Goal: Task Accomplishment & Management: Use online tool/utility

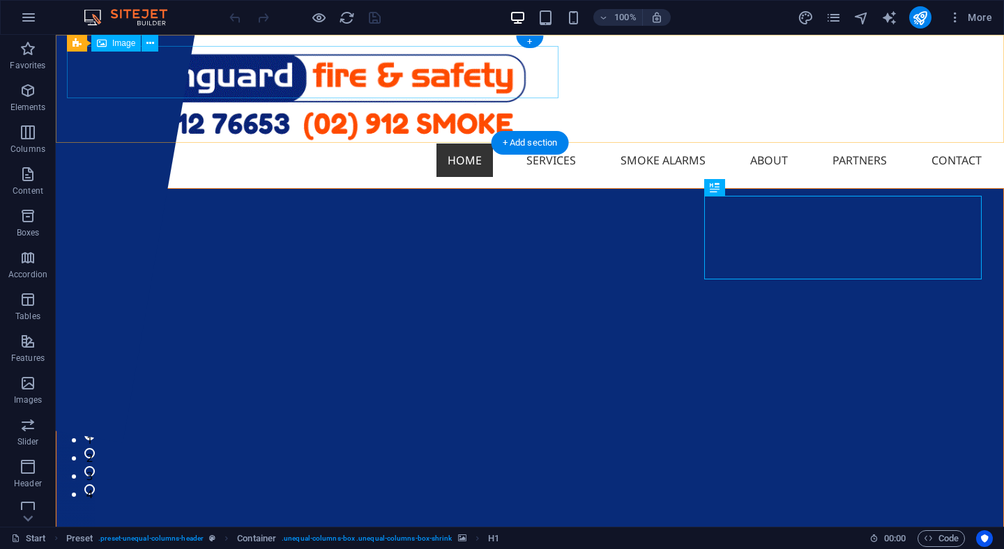
click at [314, 73] on figure at bounding box center [530, 95] width 926 height 98
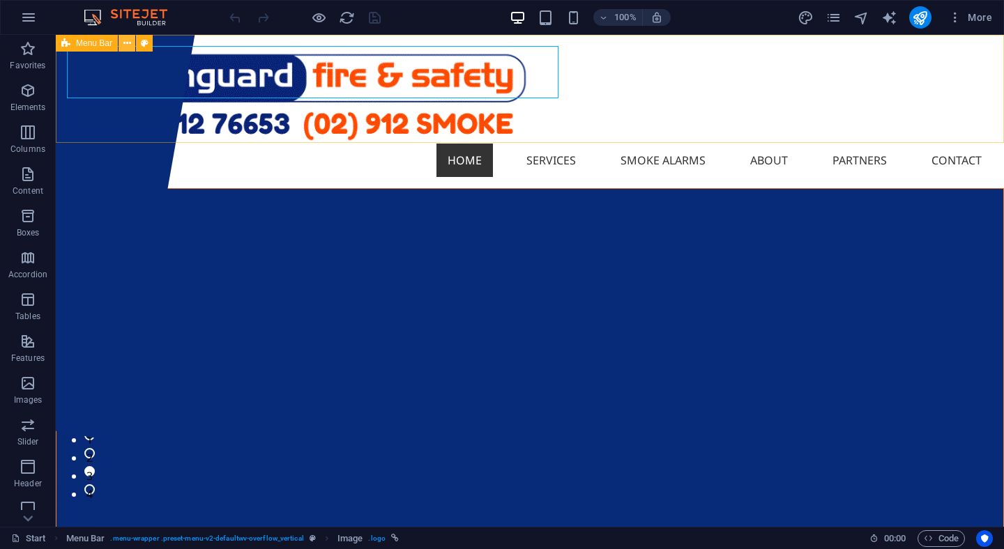
click at [126, 42] on icon at bounding box center [127, 43] width 8 height 15
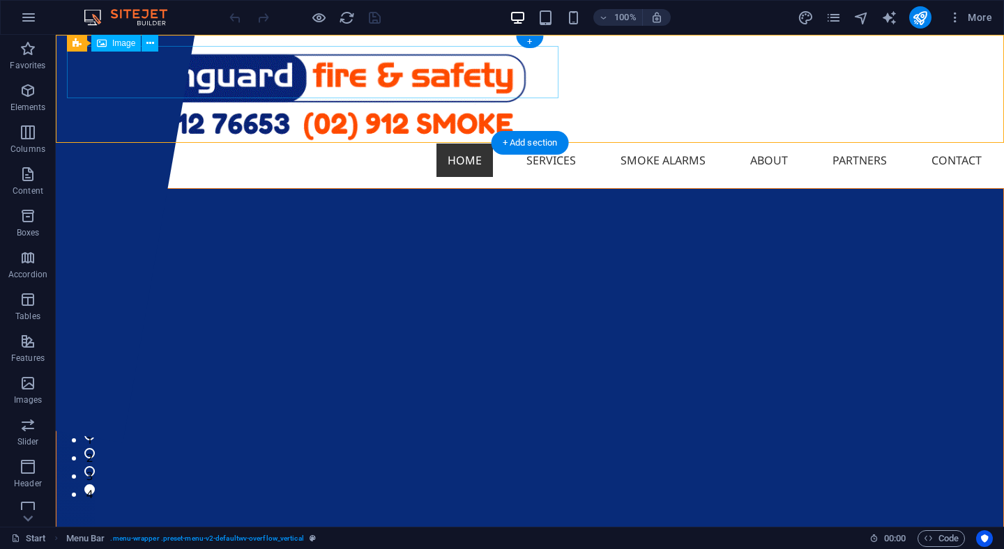
click at [396, 71] on figure at bounding box center [530, 95] width 926 height 98
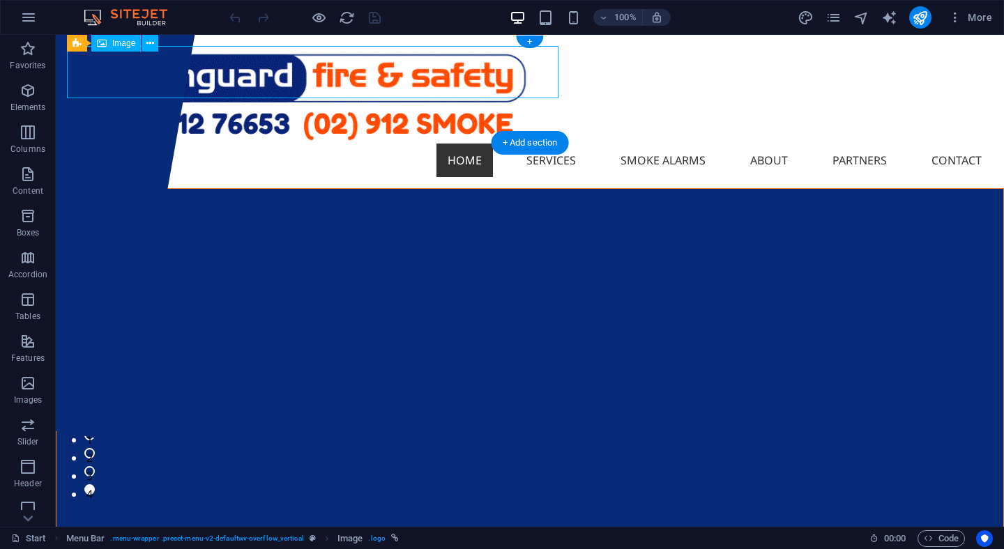
click at [396, 71] on figure at bounding box center [530, 95] width 926 height 98
select select "%"
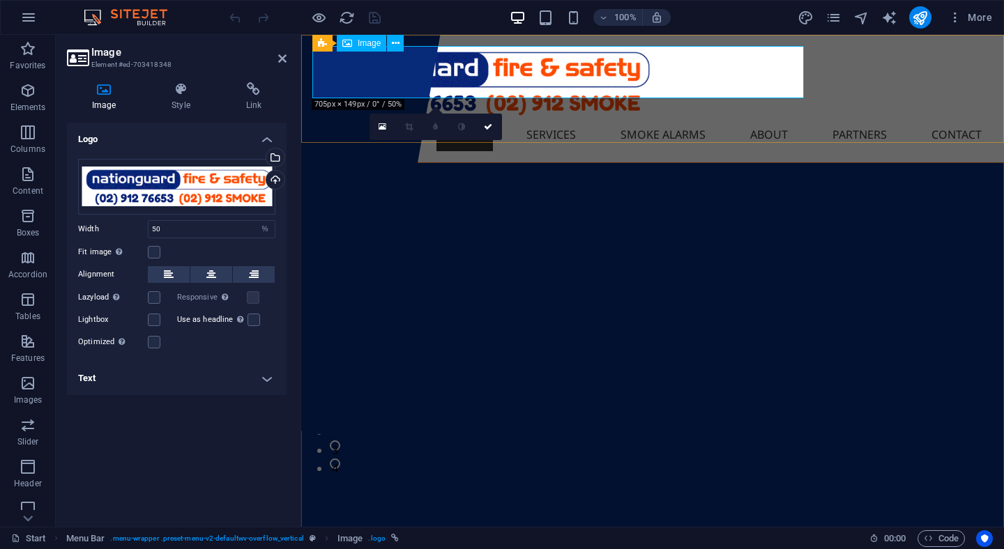
click at [786, 66] on figure at bounding box center [652, 82] width 681 height 72
click at [176, 227] on input "50" at bounding box center [212, 229] width 126 height 17
click at [183, 228] on input "50" at bounding box center [212, 229] width 126 height 17
click at [153, 228] on input "50" at bounding box center [212, 229] width 126 height 17
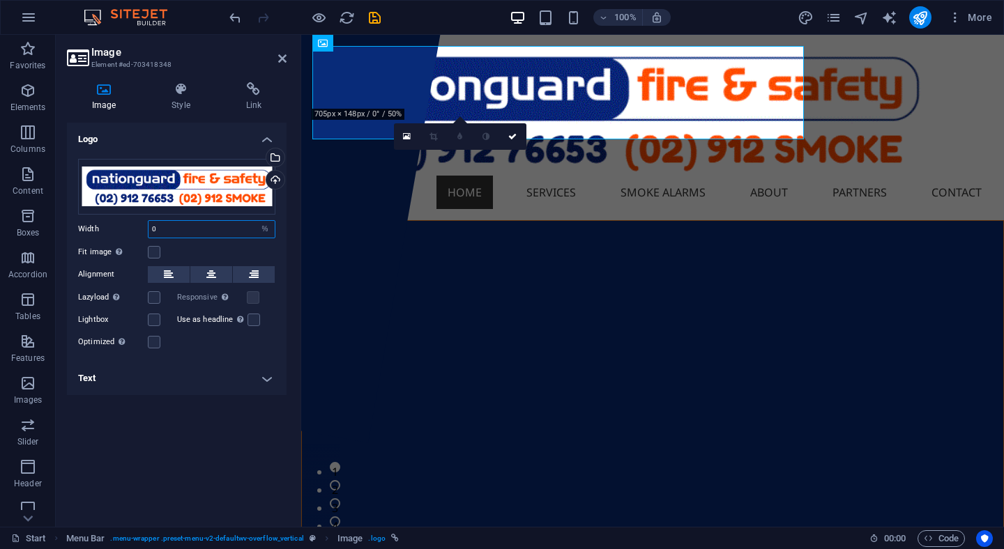
type input "50"
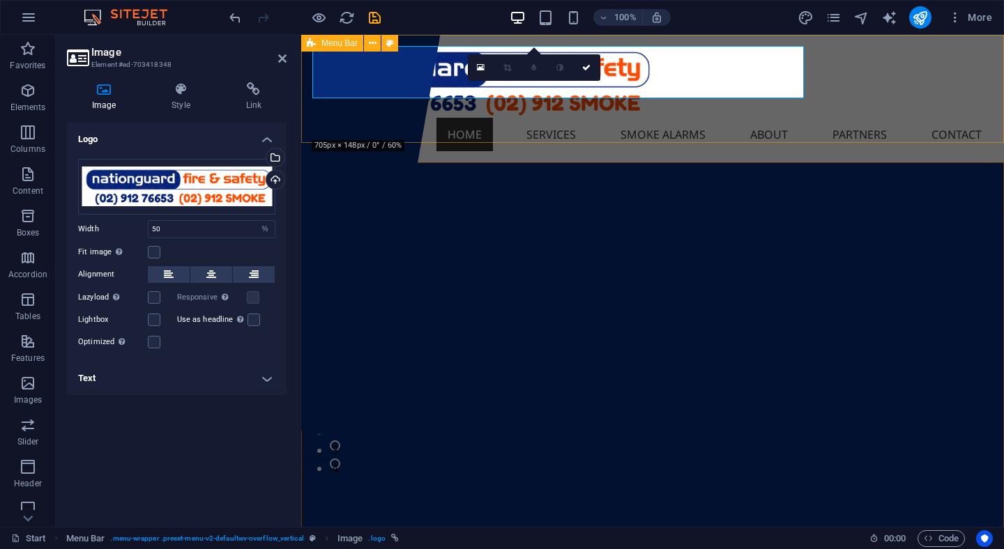
click at [846, 71] on div "Home Services Smoke Alarms About Partners Contact" at bounding box center [652, 99] width 703 height 128
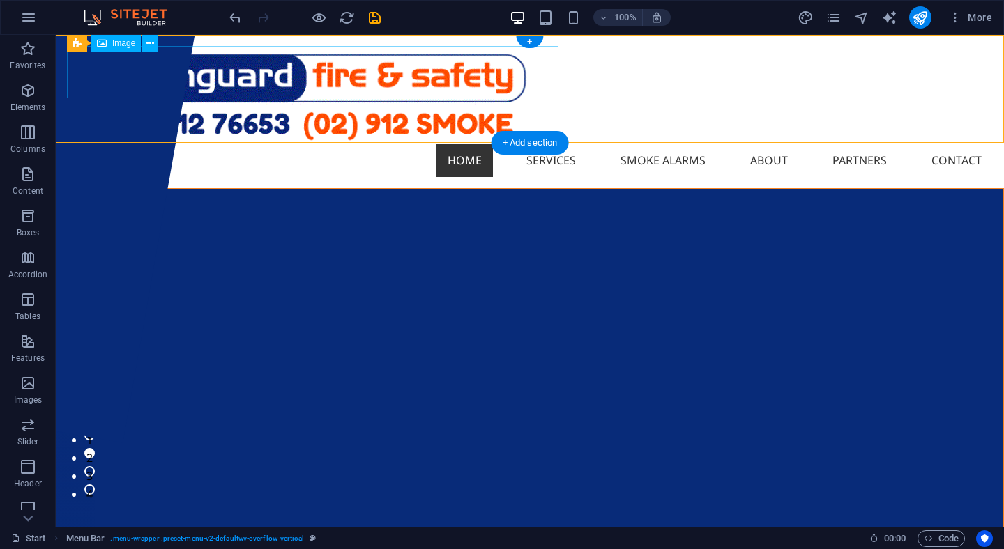
click at [204, 59] on figure at bounding box center [530, 95] width 926 height 98
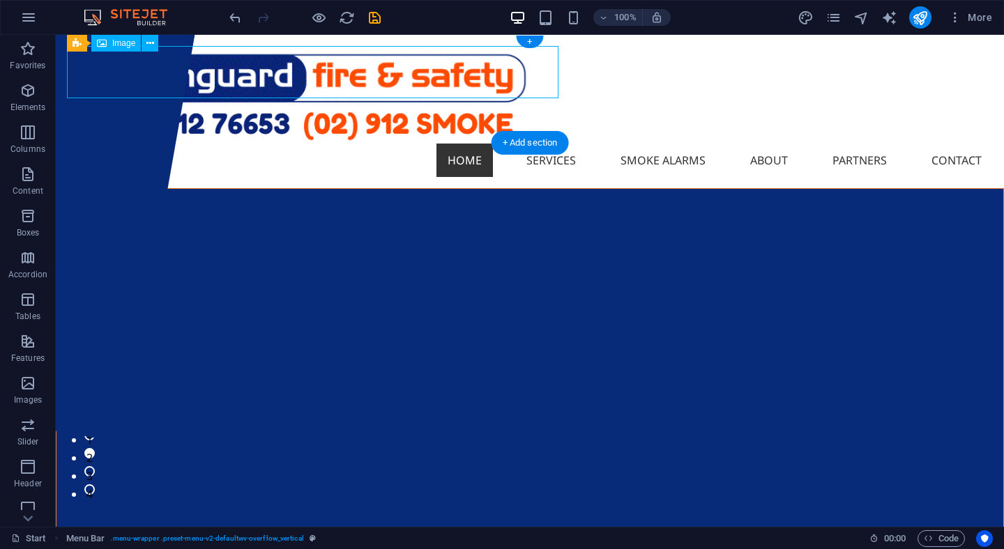
click at [204, 59] on figure at bounding box center [530, 95] width 926 height 98
select select "%"
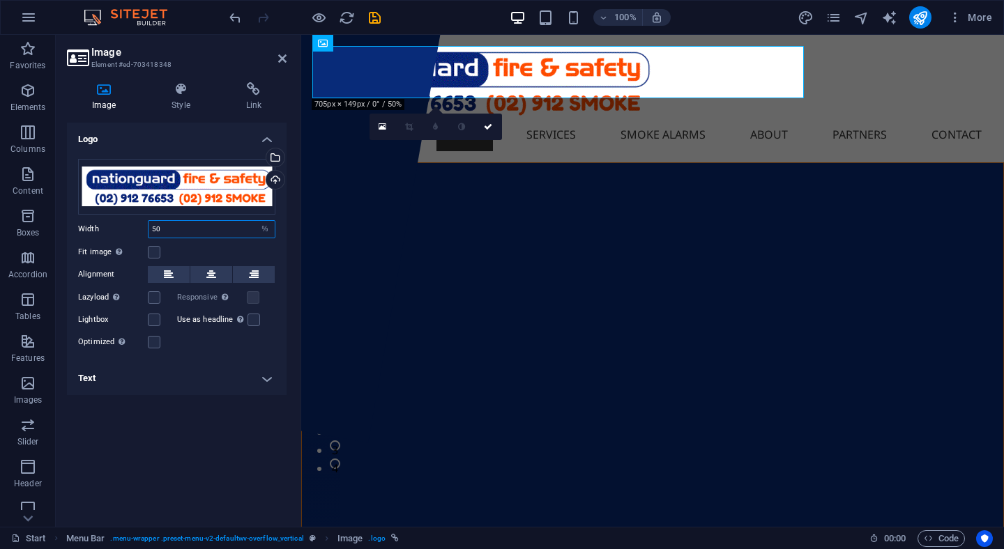
drag, startPoint x: 186, startPoint y: 227, endPoint x: 139, endPoint y: 227, distance: 47.4
click at [139, 227] on div "Width 50 Default auto px rem % em vh vw" at bounding box center [176, 229] width 197 height 18
click at [836, 73] on div "Home Services Smoke Alarms About Partners Contact" at bounding box center [652, 99] width 703 height 128
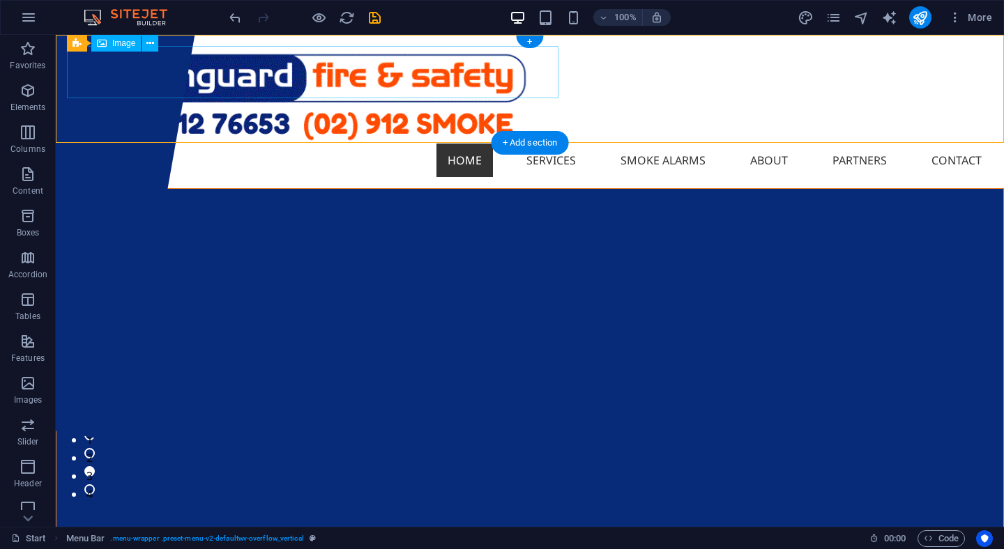
click at [307, 80] on figure at bounding box center [530, 95] width 926 height 98
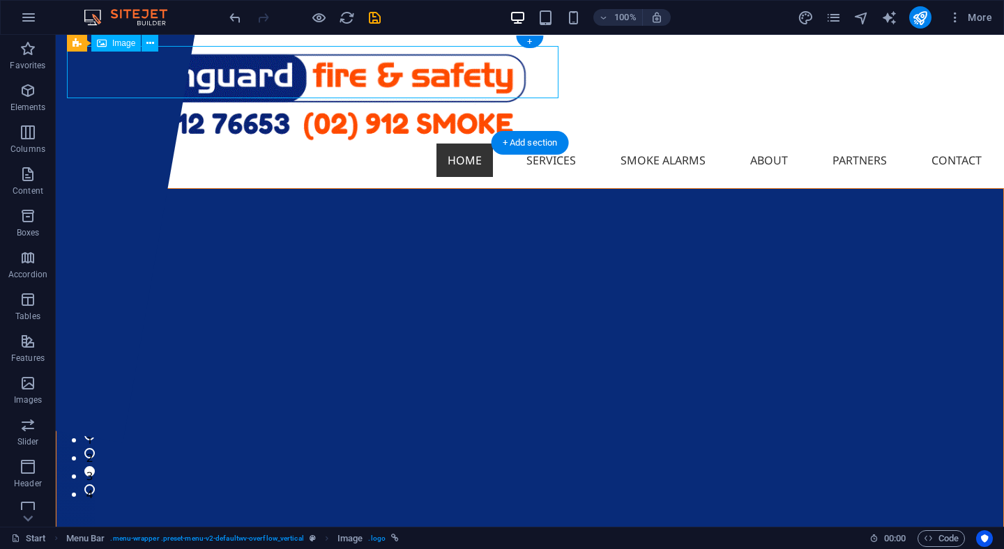
click at [354, 67] on figure at bounding box center [530, 95] width 926 height 98
select select "%"
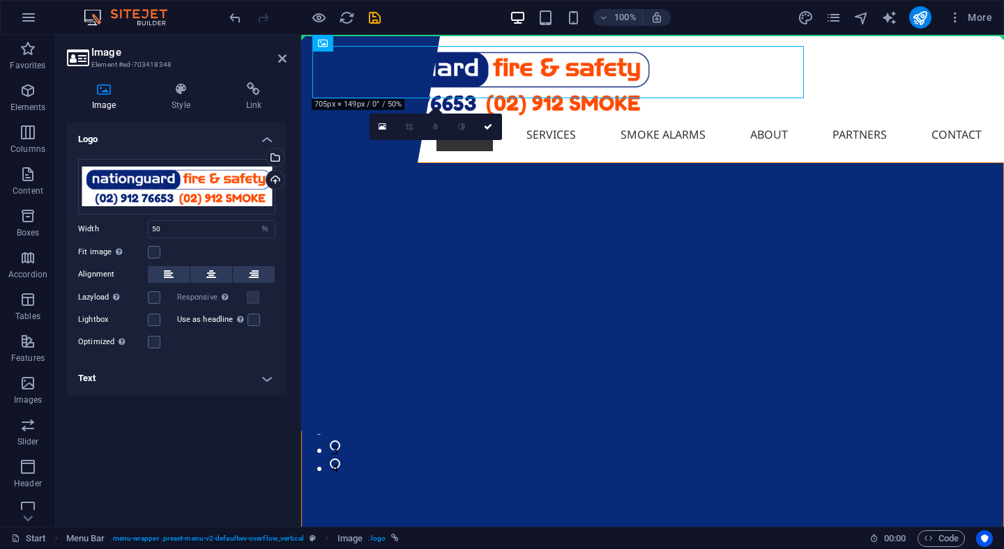
drag, startPoint x: 635, startPoint y: 60, endPoint x: 621, endPoint y: 41, distance: 23.4
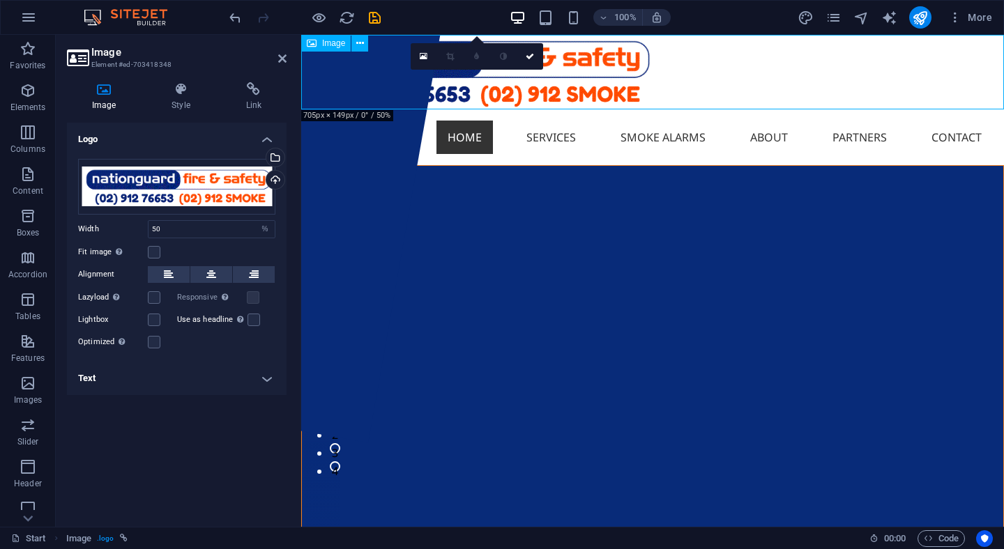
click at [744, 61] on figure at bounding box center [652, 72] width 703 height 75
drag, startPoint x: 173, startPoint y: 232, endPoint x: 144, endPoint y: 228, distance: 29.6
click at [143, 228] on div "Width 50 Default auto px rem % em vh vw" at bounding box center [176, 229] width 197 height 18
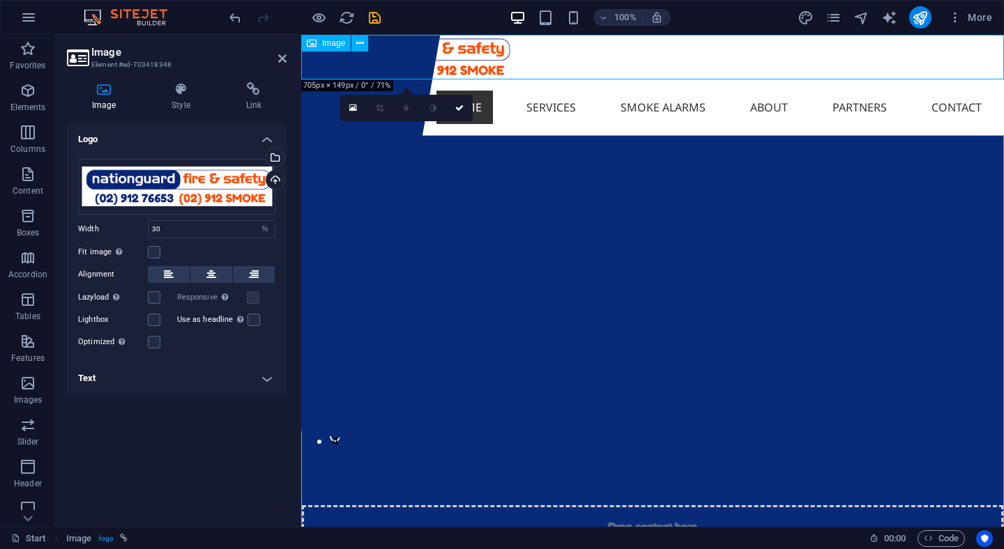
click at [572, 59] on figure at bounding box center [652, 57] width 703 height 45
click at [469, 54] on figure at bounding box center [652, 57] width 703 height 45
click at [617, 57] on figure at bounding box center [652, 57] width 703 height 45
drag, startPoint x: 158, startPoint y: 230, endPoint x: 149, endPoint y: 229, distance: 8.4
click at [149, 229] on input "30" at bounding box center [212, 229] width 126 height 17
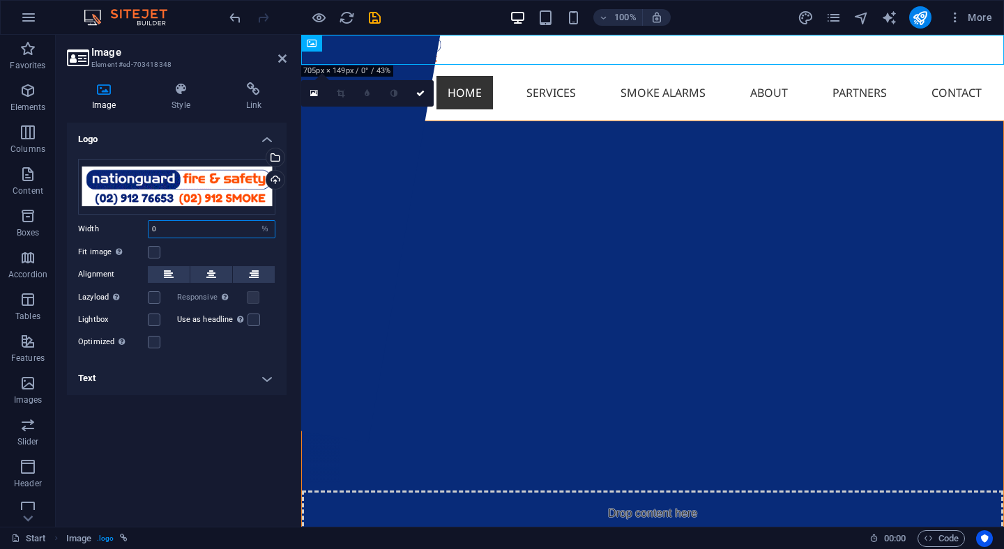
type input "30"
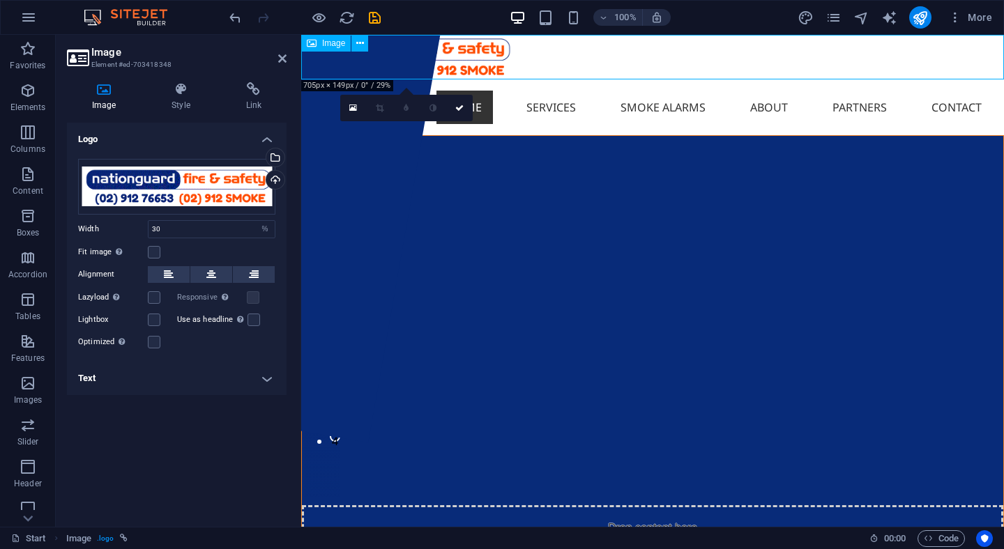
click at [593, 56] on figure at bounding box center [652, 57] width 703 height 45
click at [439, 47] on figure at bounding box center [652, 57] width 703 height 45
click at [672, 92] on nav "Home Services Smoke Alarms About Partners Contact" at bounding box center [652, 107] width 681 height 33
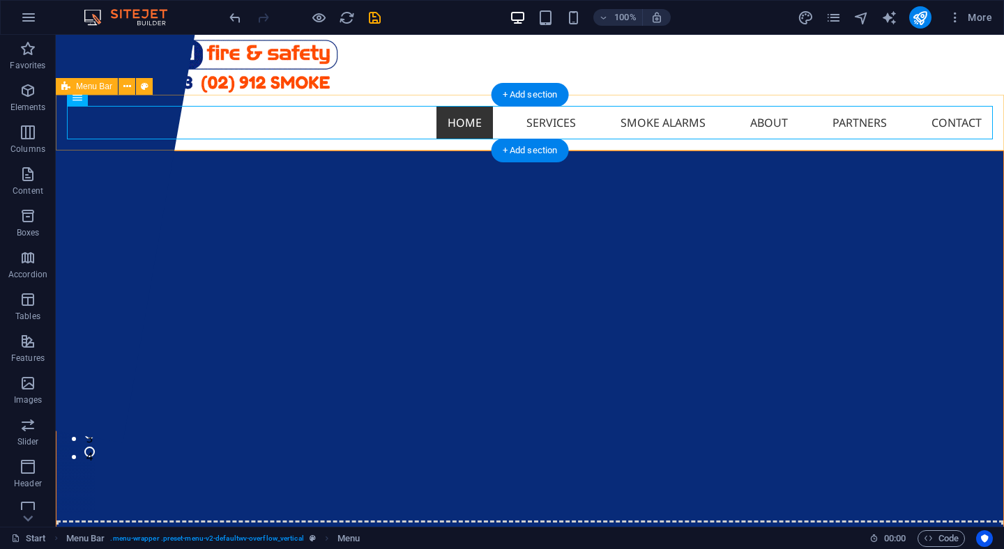
click at [68, 119] on div "Home Services Smoke Alarms About Partners Contact" at bounding box center [530, 123] width 948 height 56
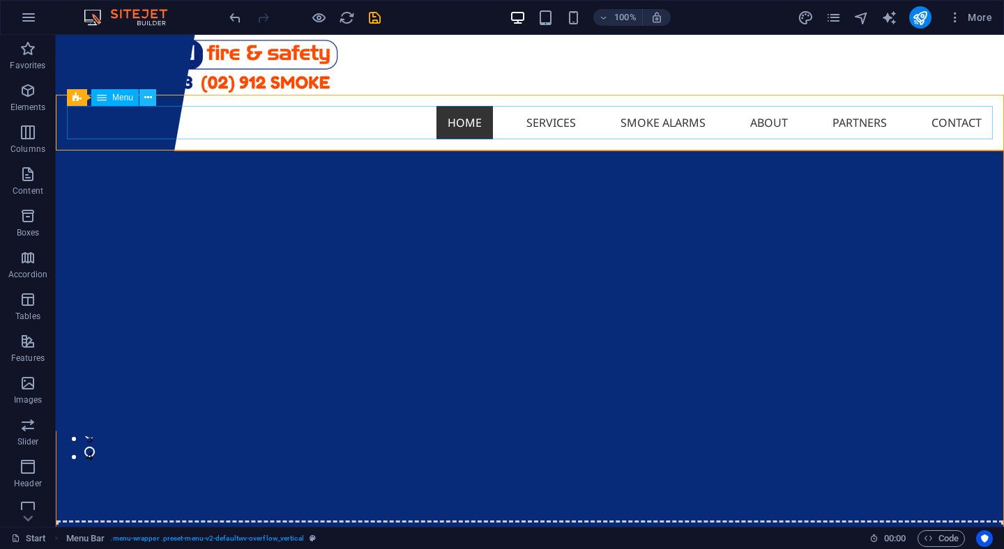
click at [153, 96] on button at bounding box center [147, 97] width 17 height 17
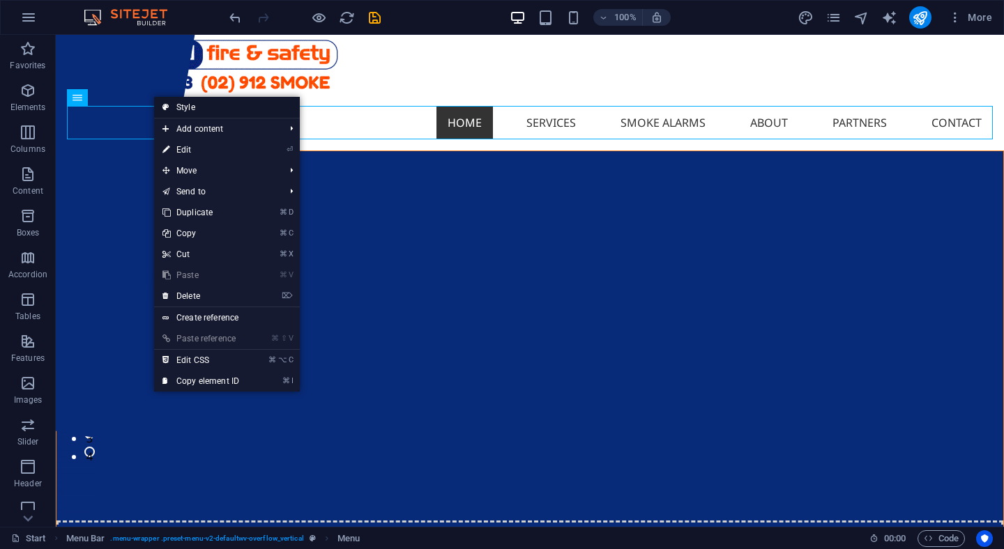
click at [221, 107] on link "Style" at bounding box center [227, 107] width 146 height 21
select select "rem"
select select
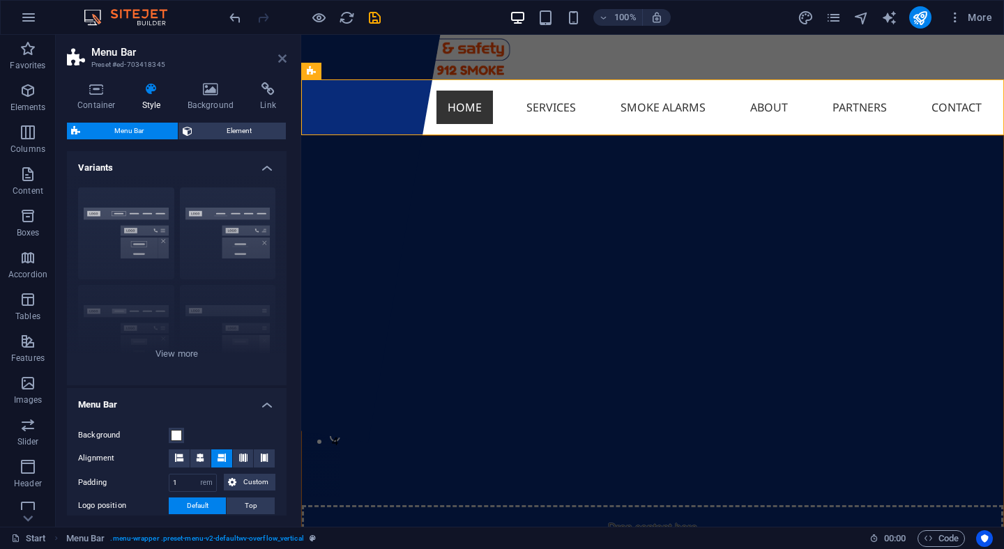
click at [282, 59] on icon at bounding box center [282, 58] width 8 height 11
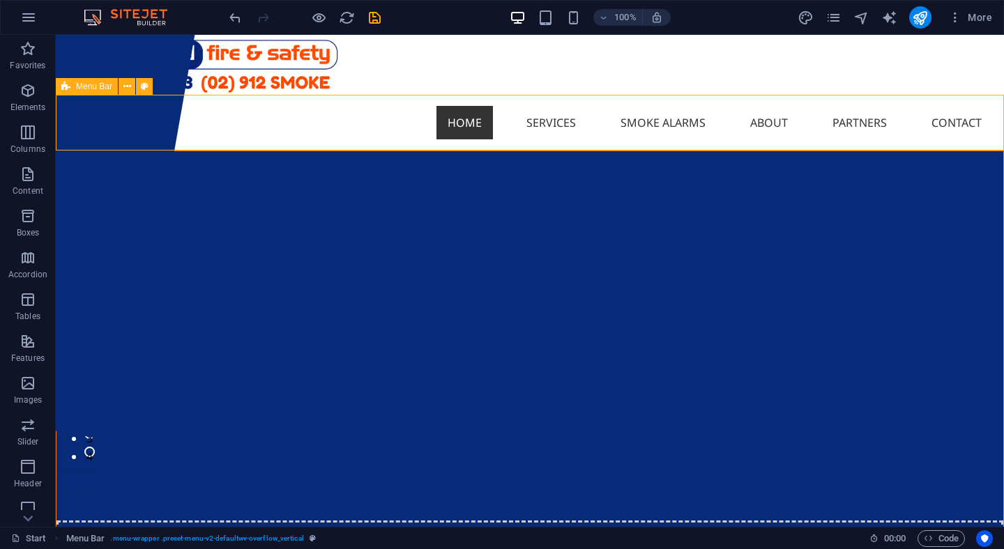
click at [67, 85] on icon at bounding box center [65, 86] width 9 height 17
select select "rem"
select select
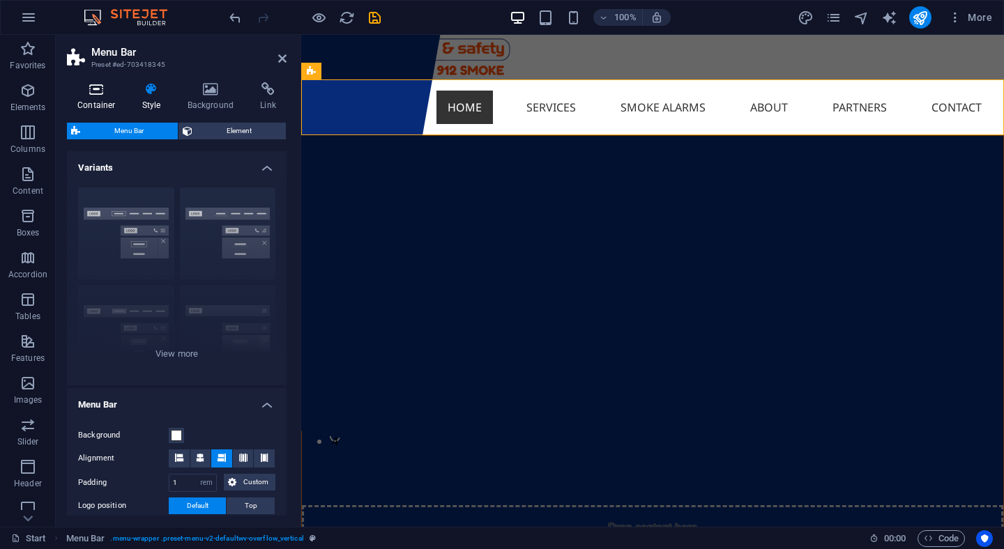
click at [90, 102] on h4 "Container" at bounding box center [99, 96] width 65 height 29
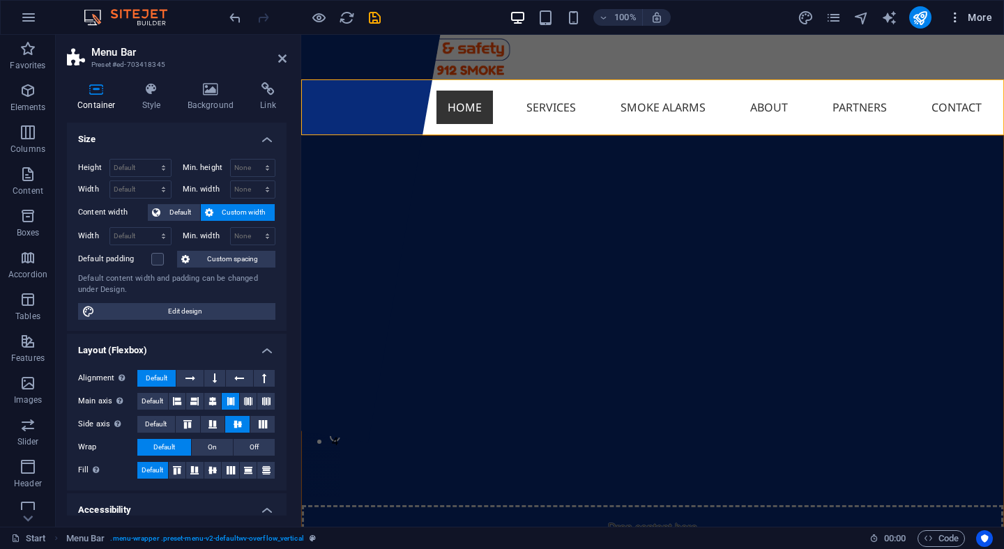
click at [980, 17] on span "More" at bounding box center [970, 17] width 44 height 14
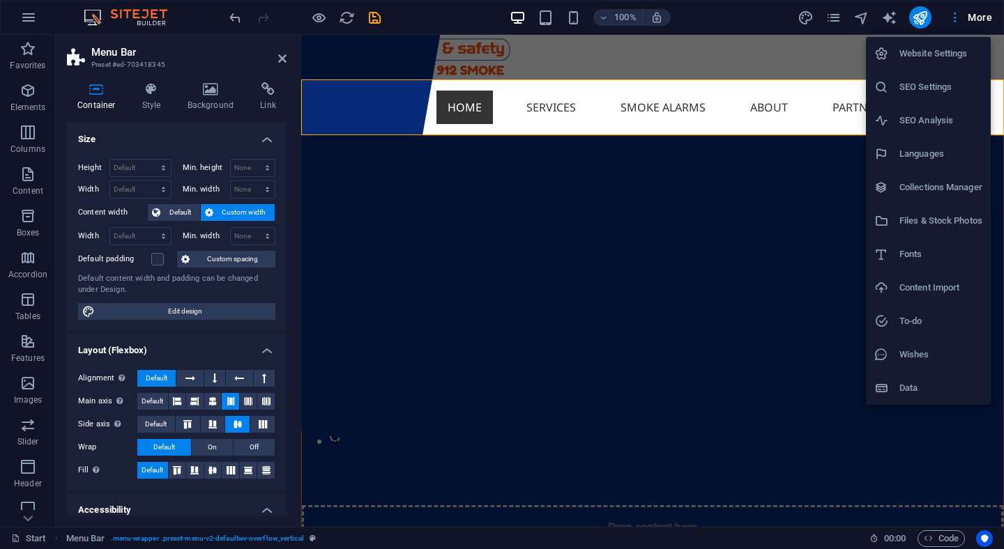
click at [960, 15] on div at bounding box center [502, 274] width 1004 height 549
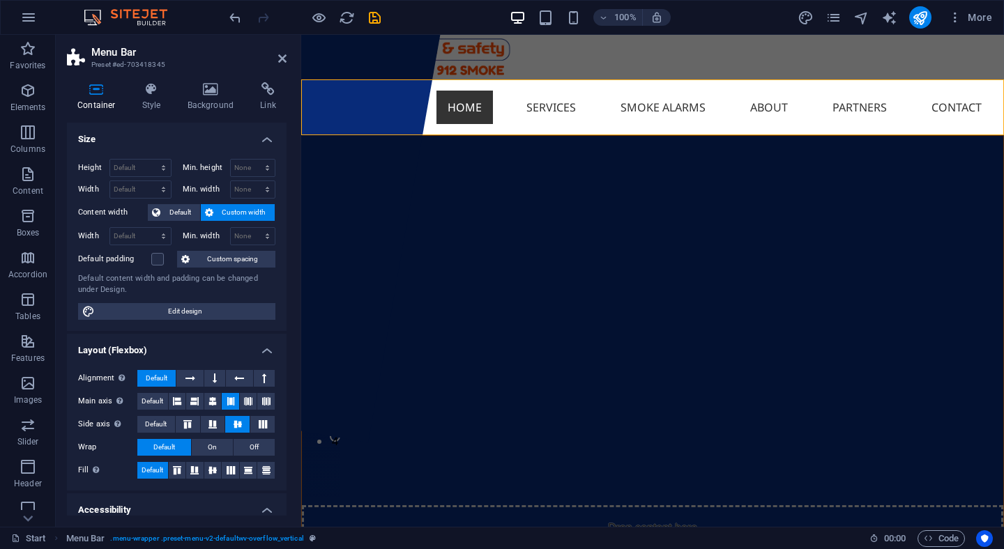
click at [960, 15] on icon "button" at bounding box center [955, 17] width 14 height 14
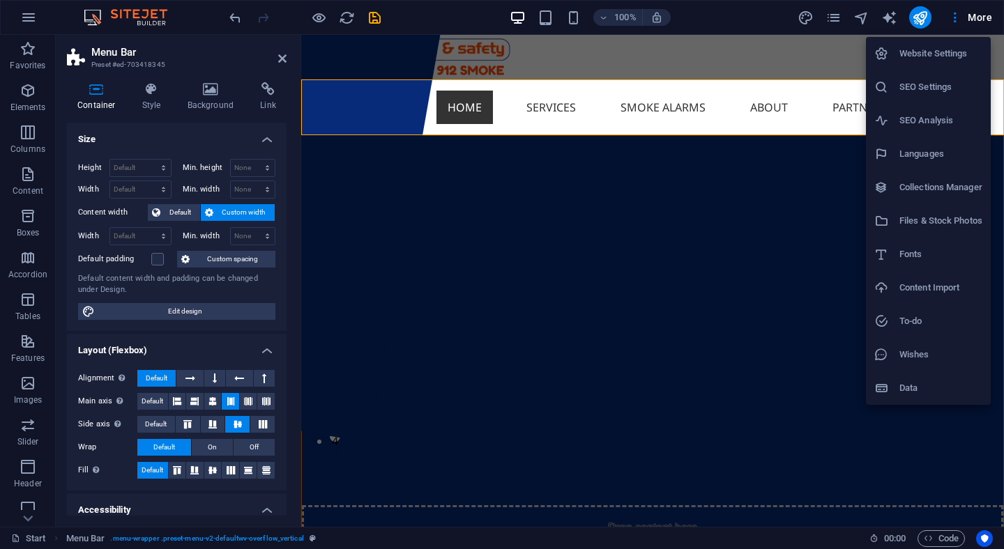
click at [957, 20] on div at bounding box center [502, 274] width 1004 height 549
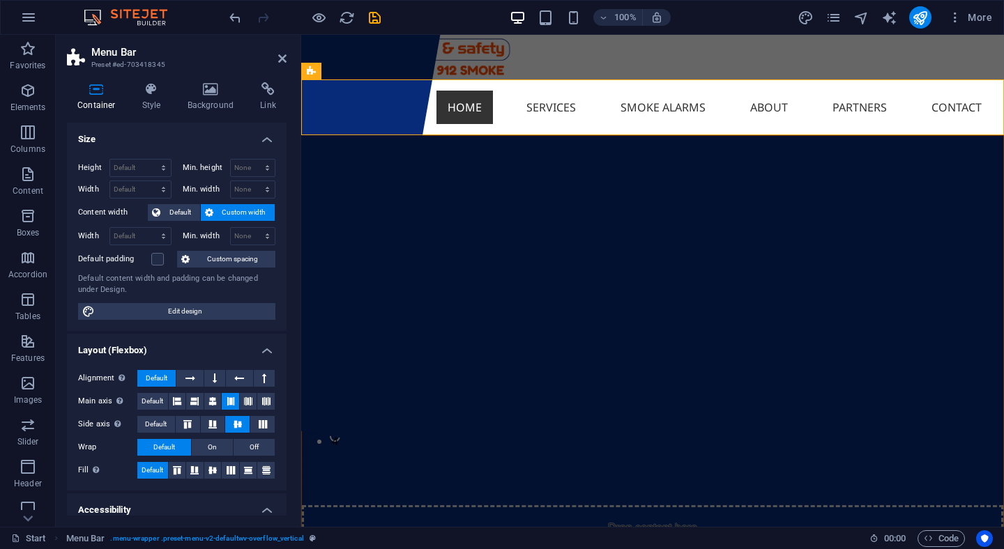
scroll to position [171, 0]
